Goal: Find specific page/section: Find specific page/section

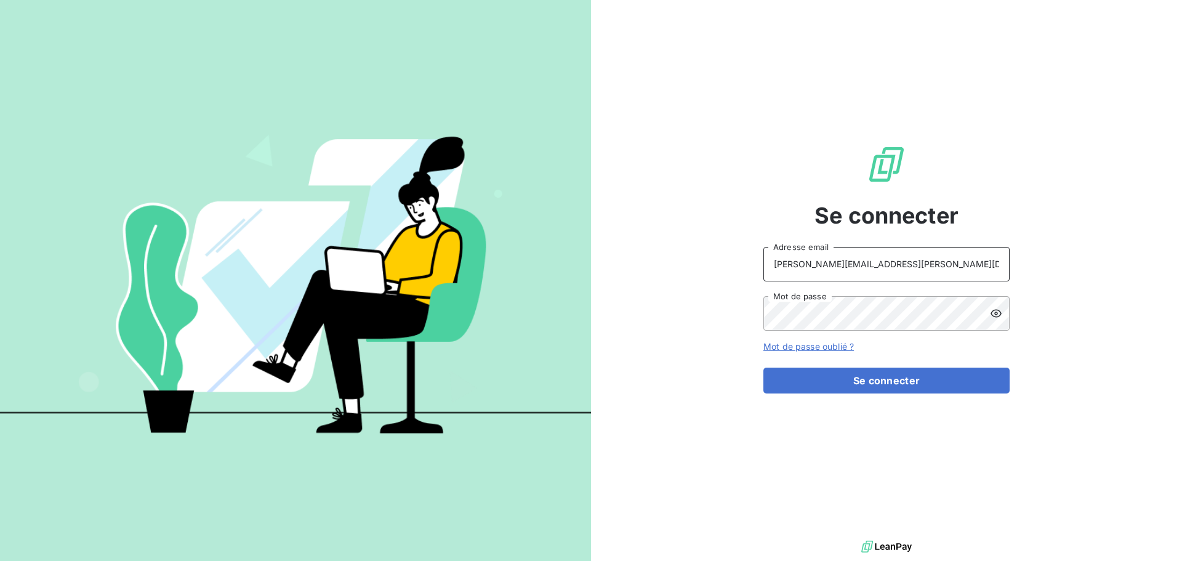
click at [910, 262] on input "raimundo@serpe.fr" at bounding box center [886, 264] width 246 height 34
type input "recouvrement@serpe.fr"
click at [830, 380] on button "Se connecter" at bounding box center [886, 380] width 246 height 26
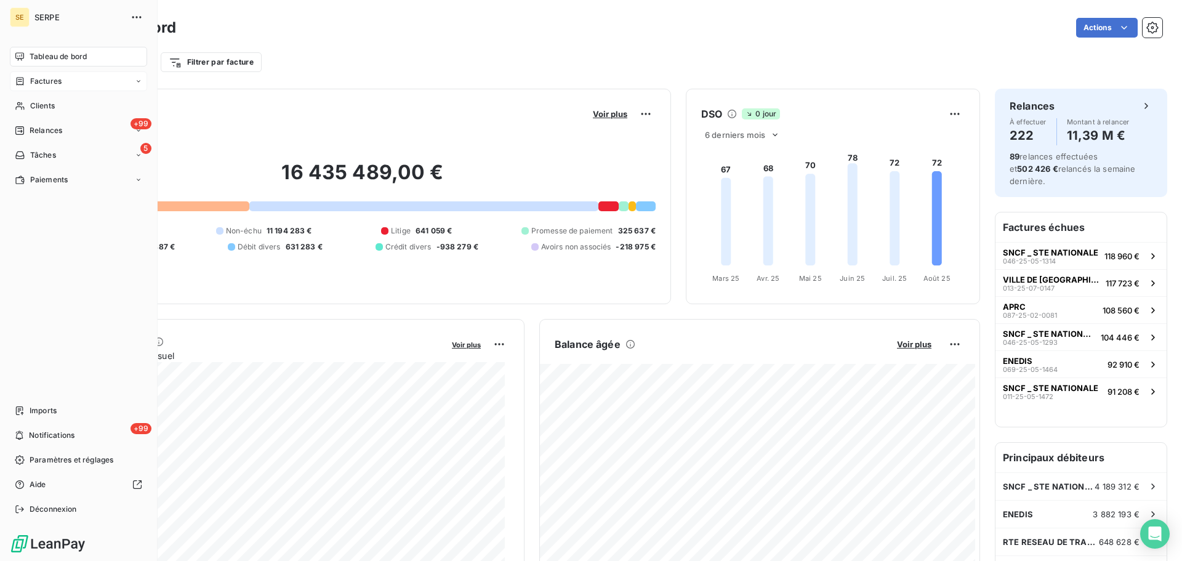
click at [50, 78] on span "Factures" at bounding box center [45, 81] width 31 height 11
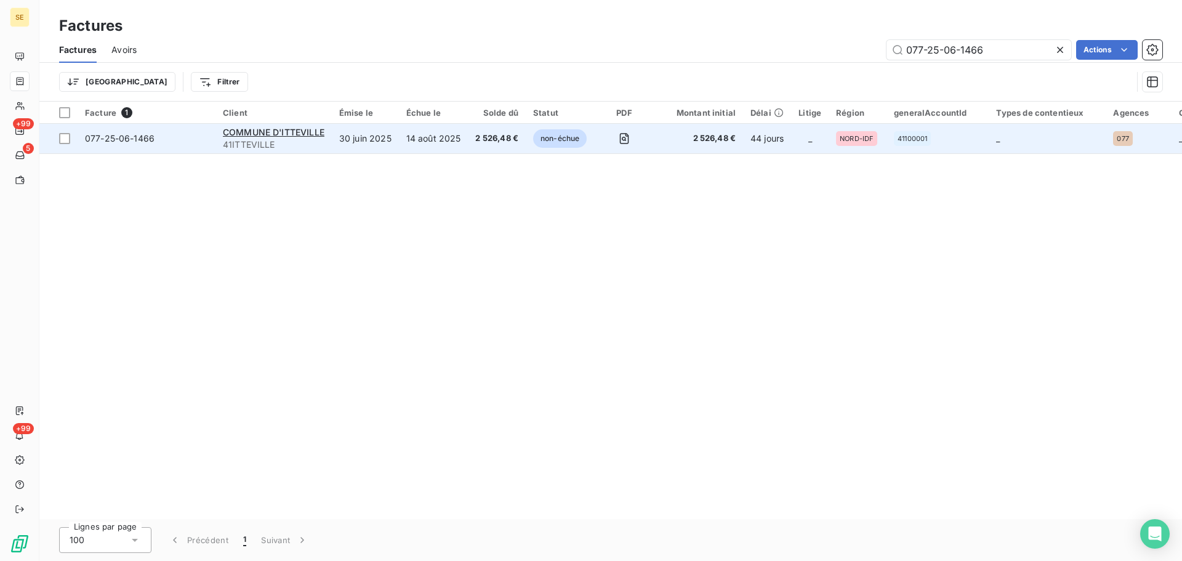
click at [222, 136] on td "COMMUNE D'ITTEVILLE 41ITTEVILLE" at bounding box center [273, 139] width 116 height 30
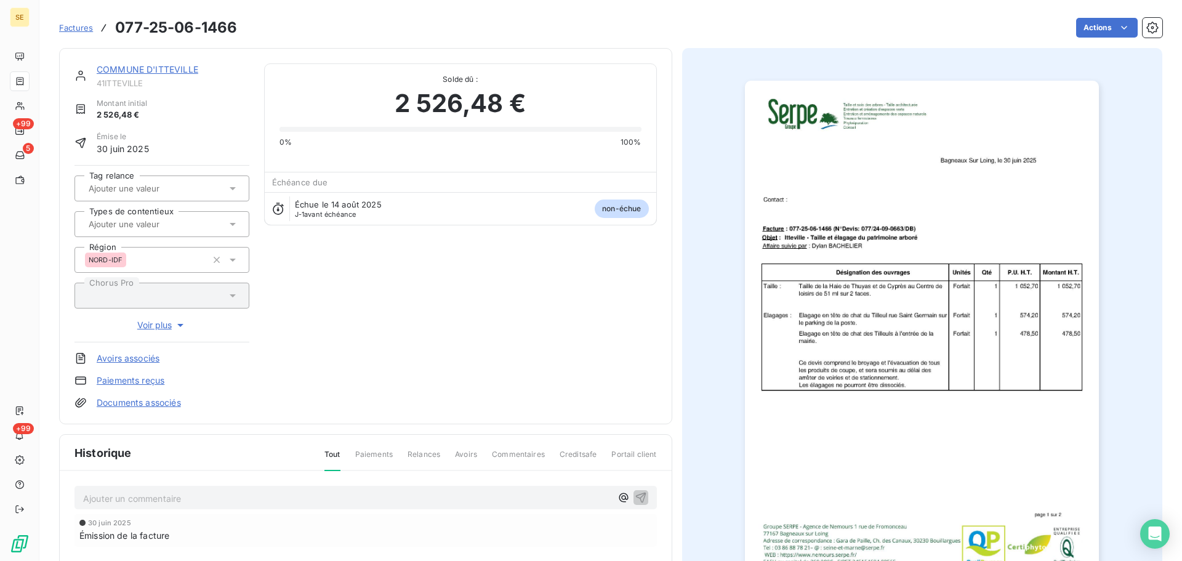
click at [170, 69] on link "COMMUNE D'ITTEVILLE" at bounding box center [148, 69] width 102 height 10
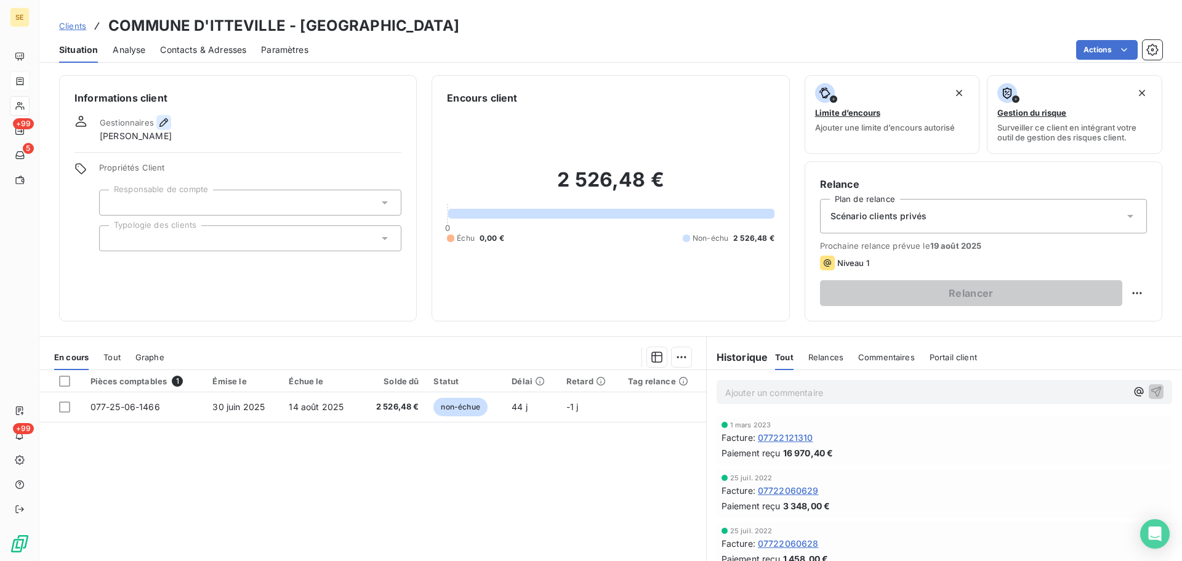
click at [164, 116] on button "button" at bounding box center [163, 122] width 15 height 15
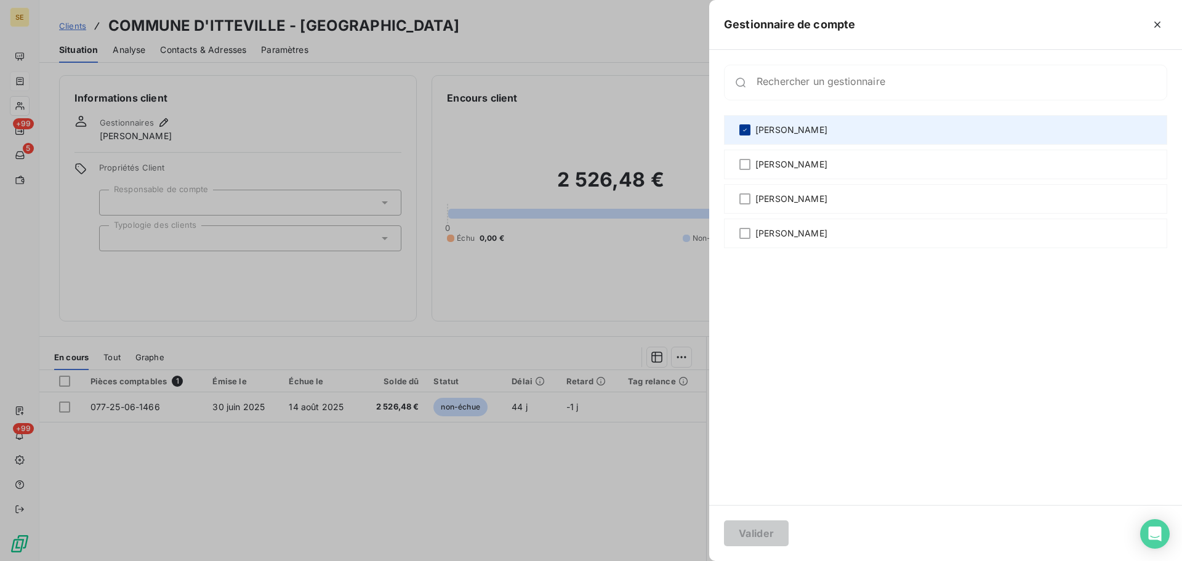
click at [740, 127] on div at bounding box center [744, 129] width 11 height 11
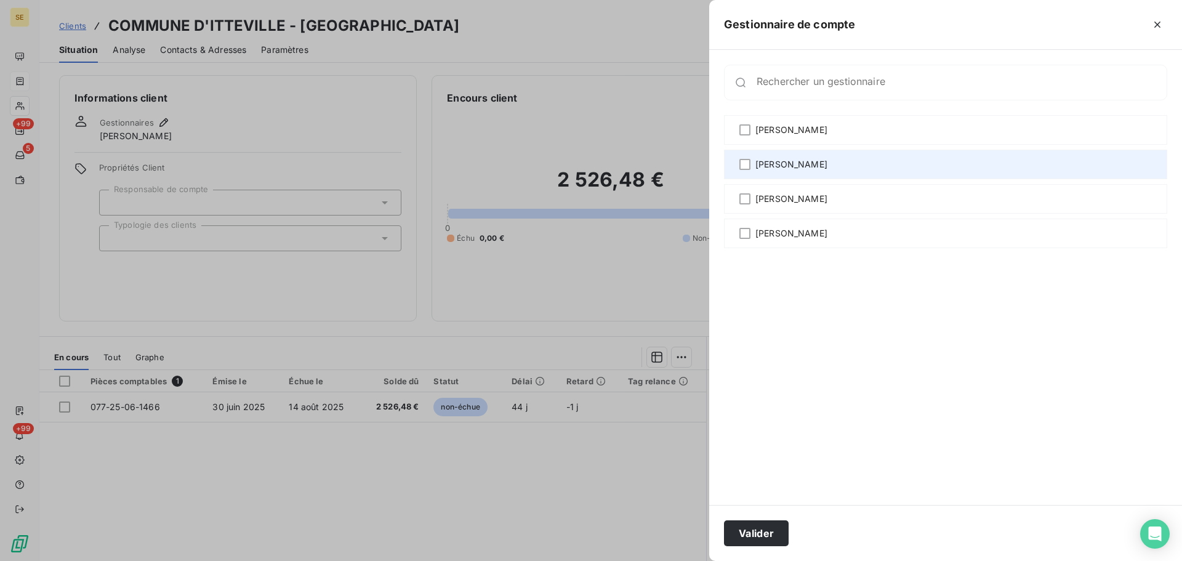
click at [779, 167] on span "[PERSON_NAME]" at bounding box center [791, 164] width 72 height 12
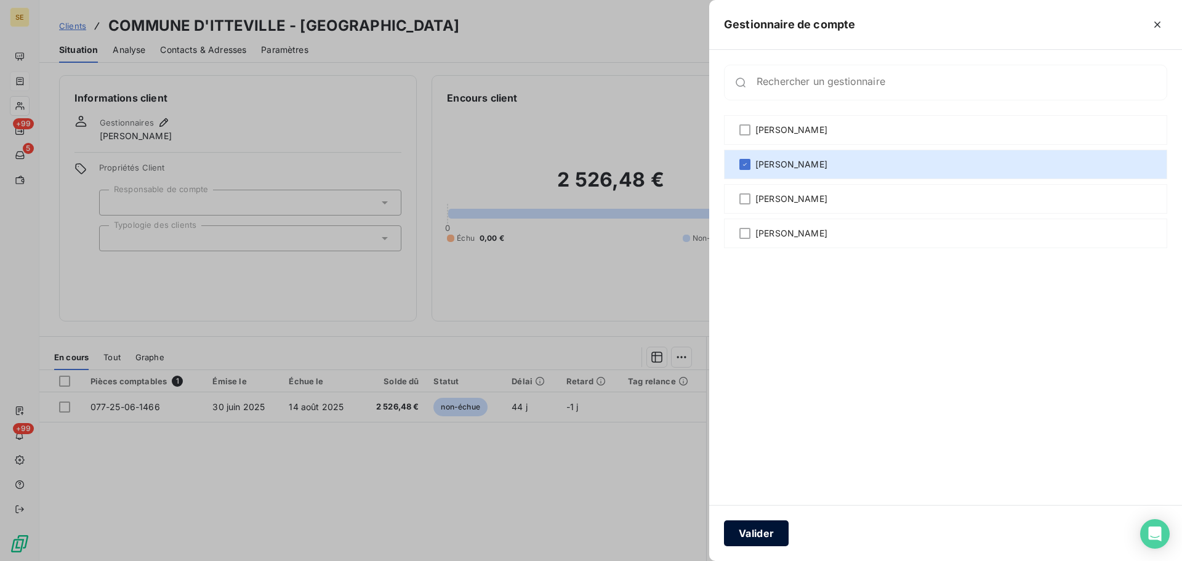
click at [770, 532] on button "Valider" at bounding box center [756, 533] width 65 height 26
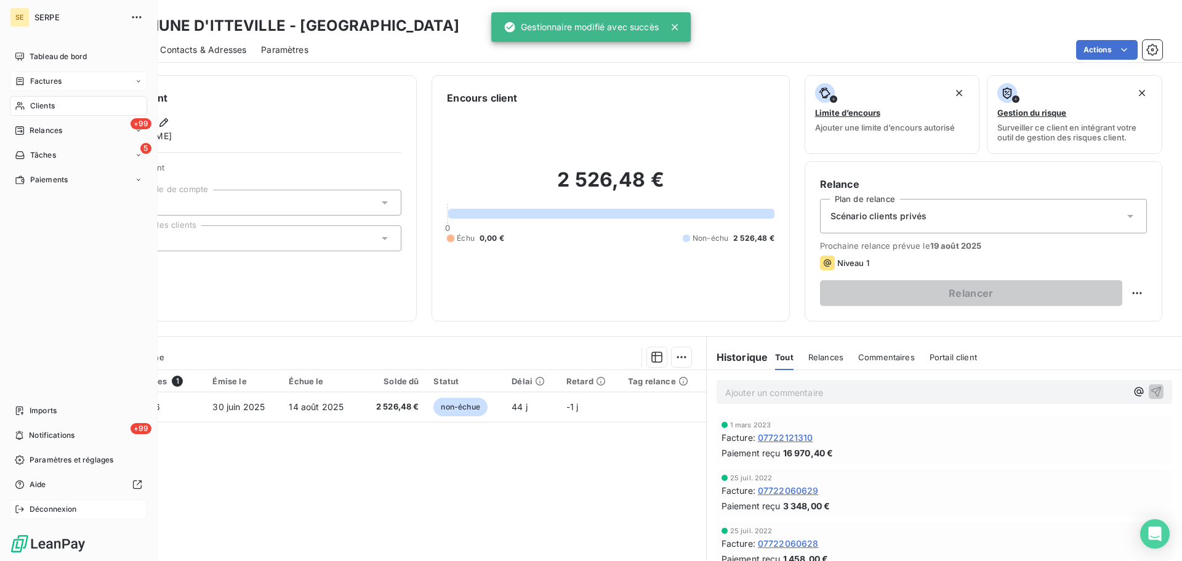
click at [72, 507] on span "Déconnexion" at bounding box center [53, 508] width 47 height 11
